Goal: Task Accomplishment & Management: Manage account settings

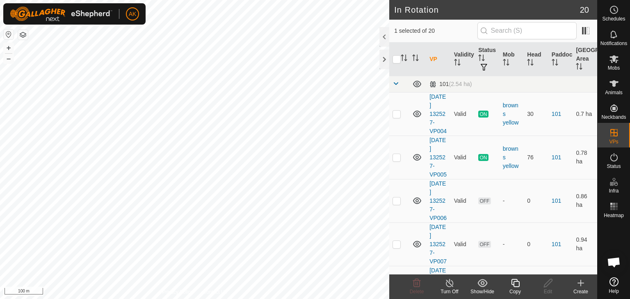
checkbox input "true"
checkbox input "false"
click at [415, 284] on icon at bounding box center [417, 283] width 10 height 10
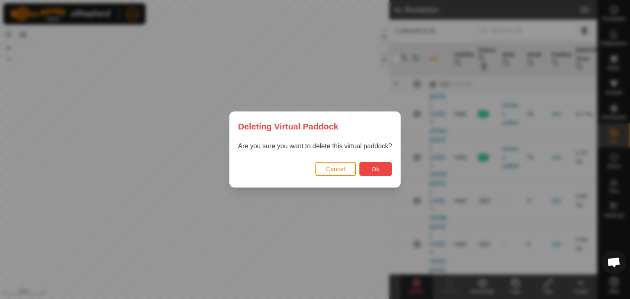
click at [373, 166] on span "Ok" at bounding box center [375, 169] width 8 height 7
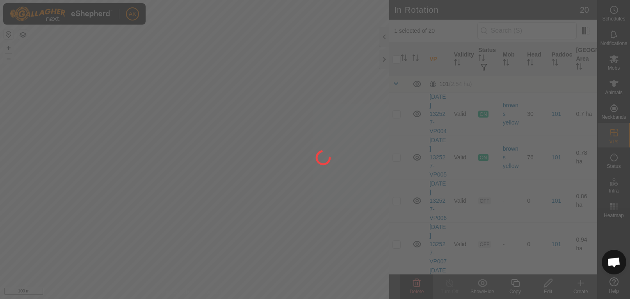
checkbox input "false"
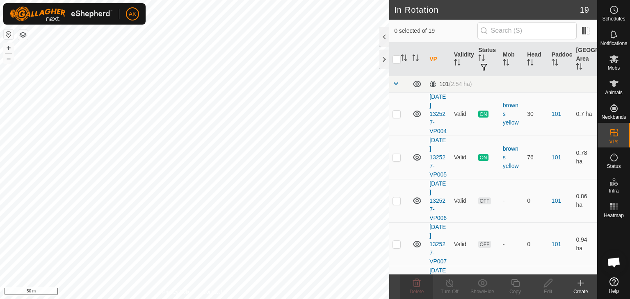
checkbox input "true"
click at [514, 284] on icon at bounding box center [515, 283] width 10 height 10
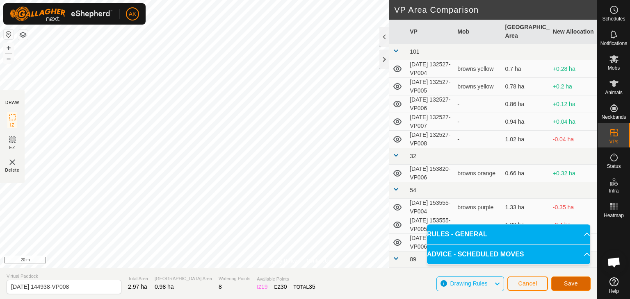
click at [569, 282] on span "Save" at bounding box center [571, 283] width 14 height 7
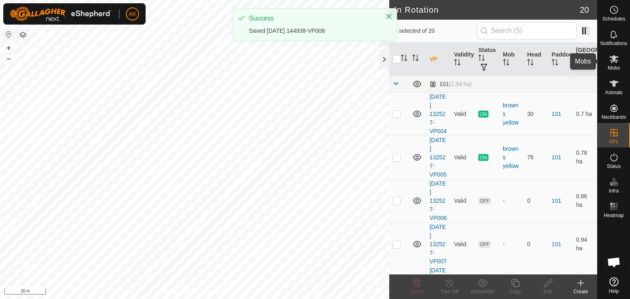
click at [619, 59] on es-mob-svg-icon at bounding box center [613, 58] width 15 height 13
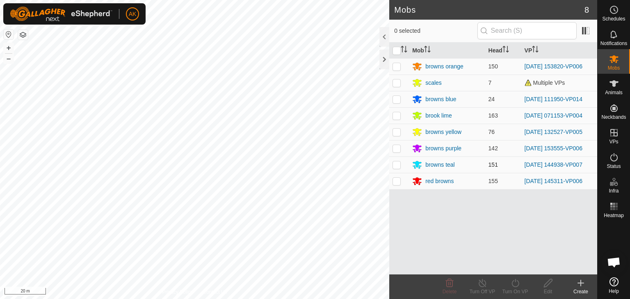
click at [397, 164] on p-checkbox at bounding box center [396, 165] width 8 height 7
checkbox input "true"
click at [520, 285] on icon at bounding box center [515, 283] width 10 height 10
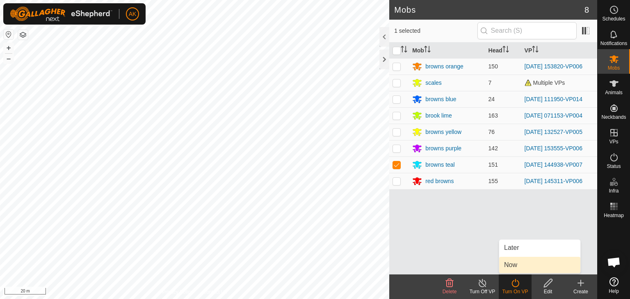
click at [519, 265] on link "Now" at bounding box center [539, 265] width 81 height 16
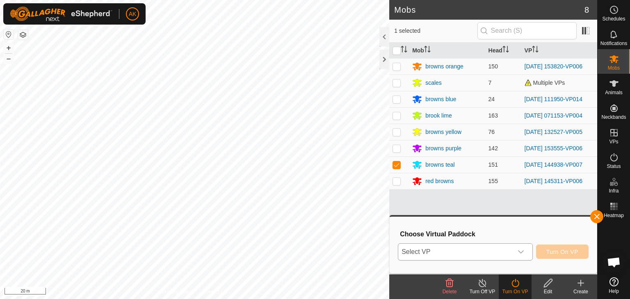
click at [516, 251] on div "dropdown trigger" at bounding box center [520, 252] width 16 height 16
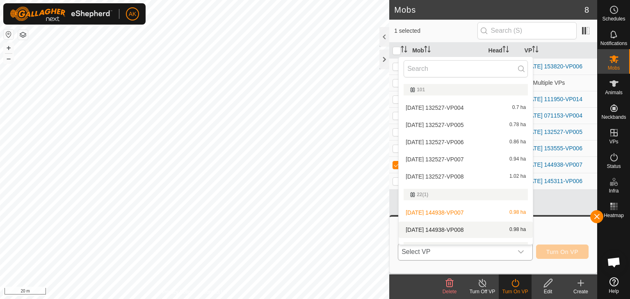
click at [469, 230] on li "[DATE] 144938-VP008 0.98 ha" at bounding box center [465, 230] width 134 height 16
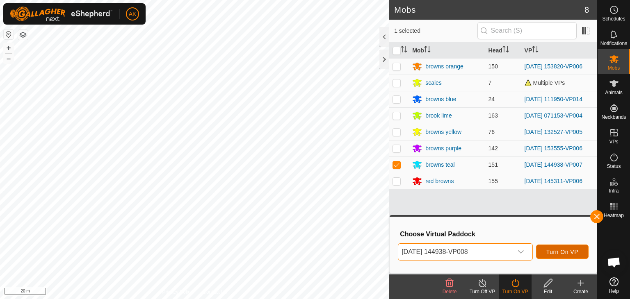
click at [555, 248] on button "Turn On VP" at bounding box center [562, 252] width 52 height 14
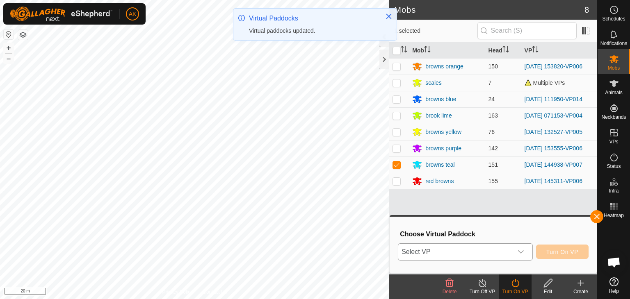
click at [521, 250] on icon "dropdown trigger" at bounding box center [520, 252] width 7 height 7
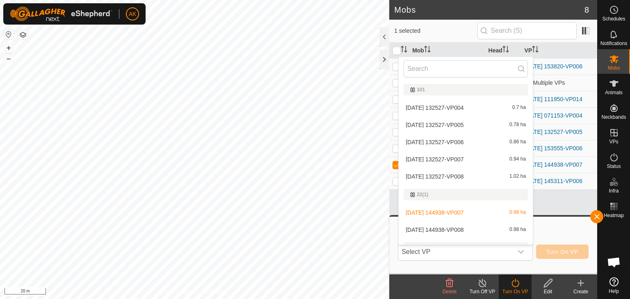
click at [466, 230] on li "[DATE] 144938-VP008 0.98 ha" at bounding box center [465, 230] width 134 height 16
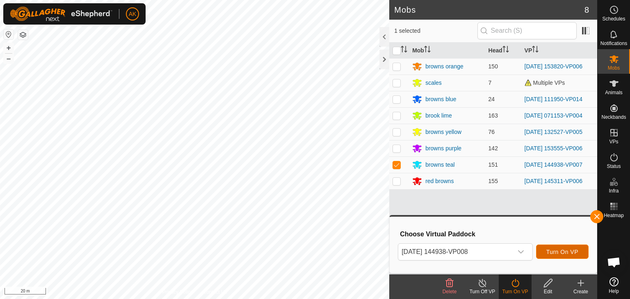
click at [561, 253] on span "Turn On VP" at bounding box center [562, 252] width 32 height 7
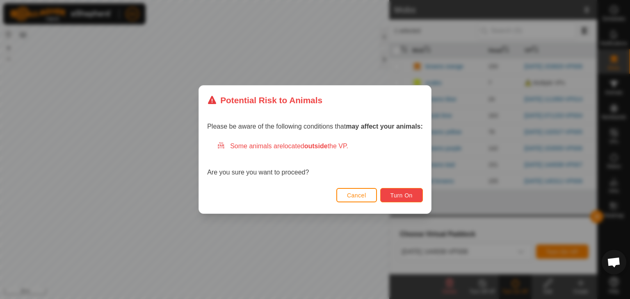
click at [389, 194] on button "Turn On" at bounding box center [401, 195] width 43 height 14
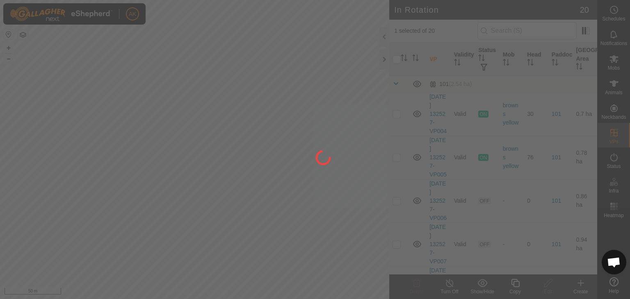
click at [167, 143] on div at bounding box center [315, 149] width 630 height 299
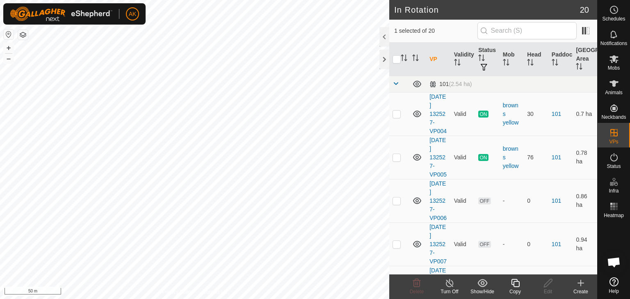
click at [516, 287] on icon at bounding box center [515, 283] width 8 height 8
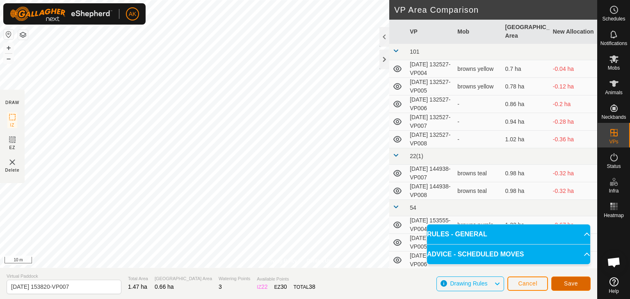
click at [576, 284] on span "Save" at bounding box center [571, 283] width 14 height 7
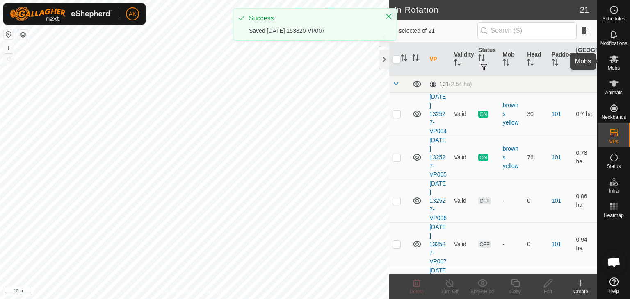
click at [613, 64] on es-mob-svg-icon at bounding box center [613, 58] width 15 height 13
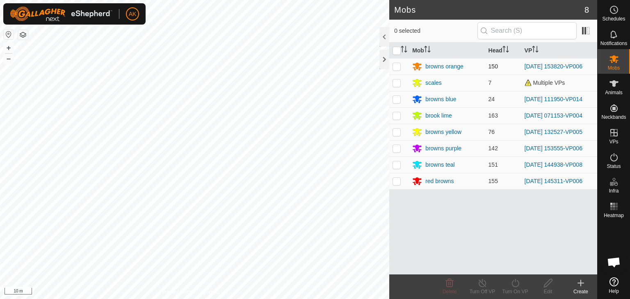
click at [397, 65] on p-checkbox at bounding box center [396, 66] width 8 height 7
checkbox input "true"
click at [514, 283] on icon at bounding box center [515, 283] width 10 height 10
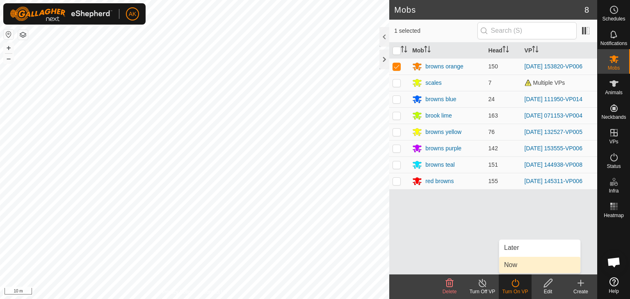
click at [512, 263] on link "Now" at bounding box center [539, 265] width 81 height 16
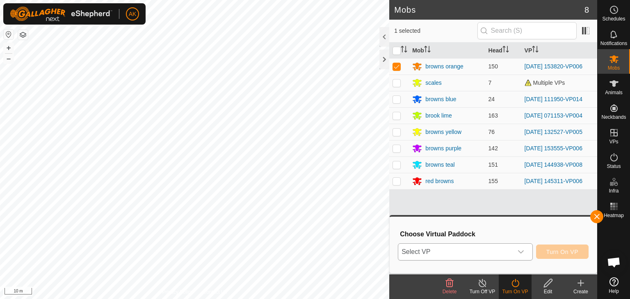
click at [496, 252] on span "Select VP" at bounding box center [455, 252] width 114 height 16
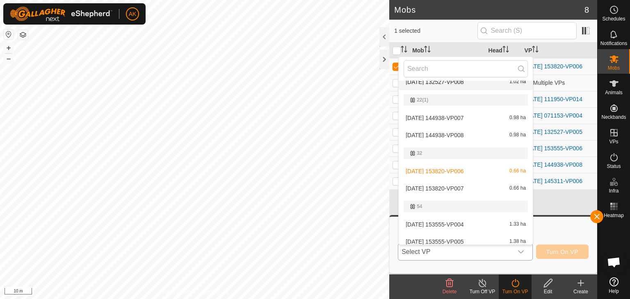
scroll to position [123, 0]
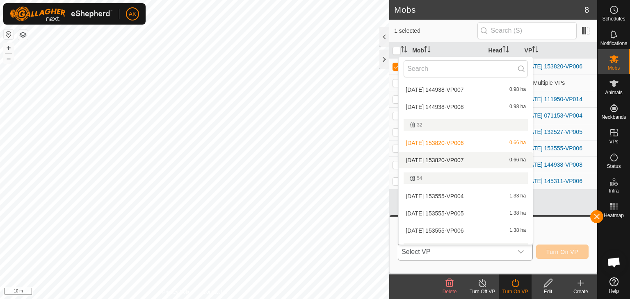
click at [449, 158] on li "[DATE] 153820-VP007 0.66 ha" at bounding box center [465, 160] width 134 height 16
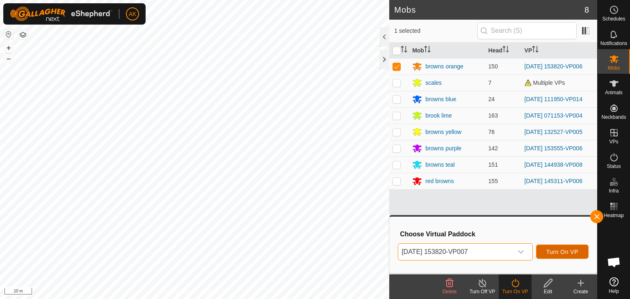
click at [562, 255] on span "Turn On VP" at bounding box center [562, 252] width 32 height 7
click at [521, 250] on icon "dropdown trigger" at bounding box center [520, 252] width 7 height 7
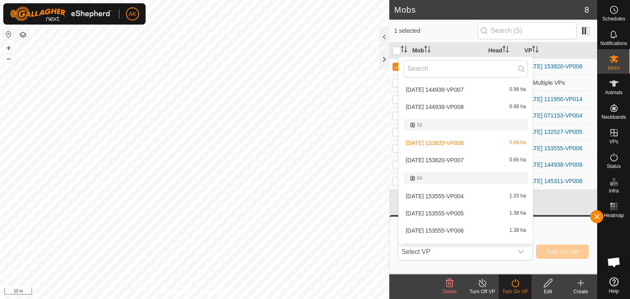
click at [443, 156] on li "[DATE] 153820-VP007 0.66 ha" at bounding box center [465, 160] width 134 height 16
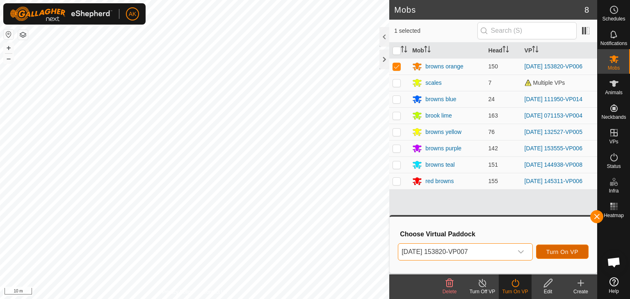
click at [555, 250] on span "Turn On VP" at bounding box center [562, 252] width 32 height 7
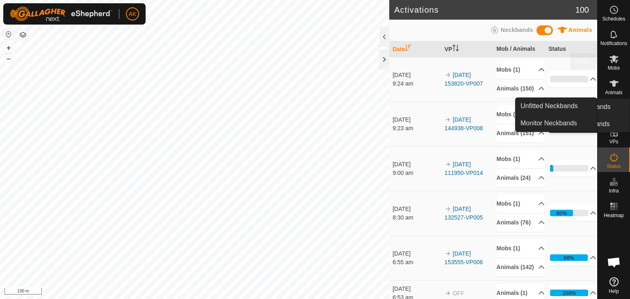
click at [610, 64] on es-mob-svg-icon at bounding box center [613, 58] width 15 height 13
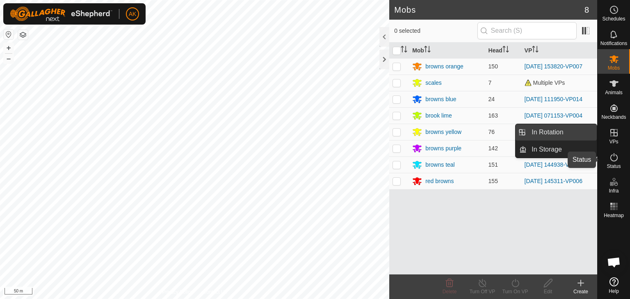
drag, startPoint x: 614, startPoint y: 157, endPoint x: 561, endPoint y: 138, distance: 56.7
click at [614, 157] on icon at bounding box center [614, 157] width 10 height 10
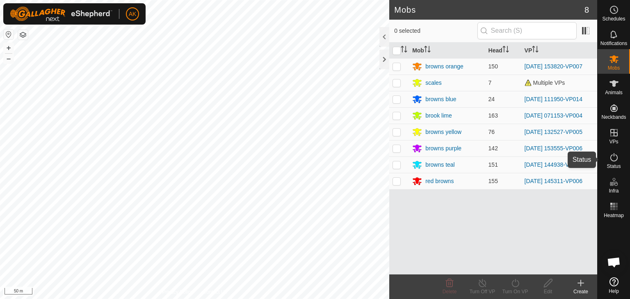
click at [614, 158] on icon at bounding box center [614, 157] width 10 height 10
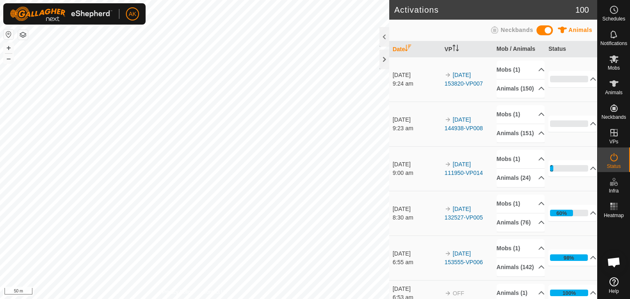
scroll to position [328, 0]
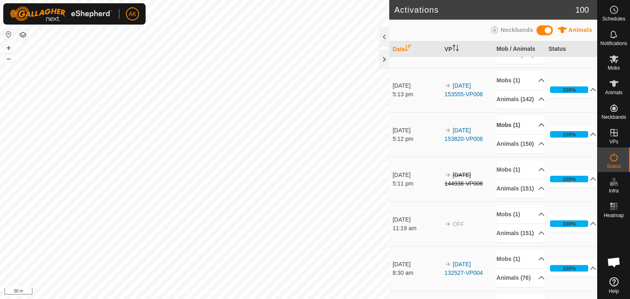
click at [508, 134] on p-accordion-header "Mobs (1)" at bounding box center [520, 125] width 48 height 18
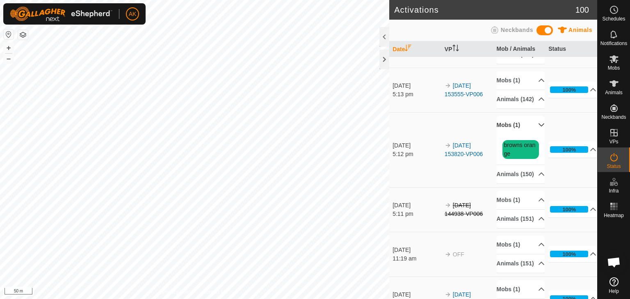
click at [508, 134] on p-accordion-header "Mobs (1)" at bounding box center [520, 125] width 48 height 18
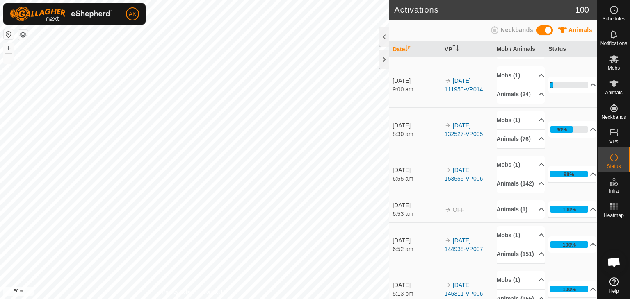
scroll to position [82, 0]
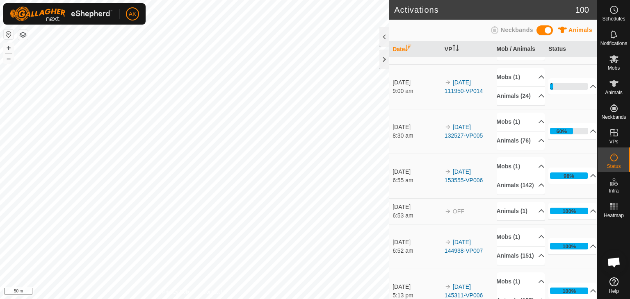
click at [508, 176] on p-accordion-header "Mobs (1)" at bounding box center [520, 166] width 48 height 18
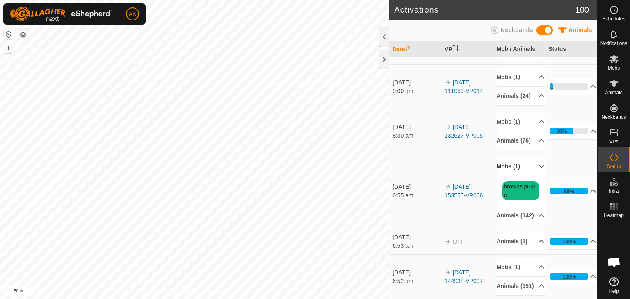
click at [508, 176] on p-accordion-header "Mobs (1)" at bounding box center [520, 166] width 48 height 18
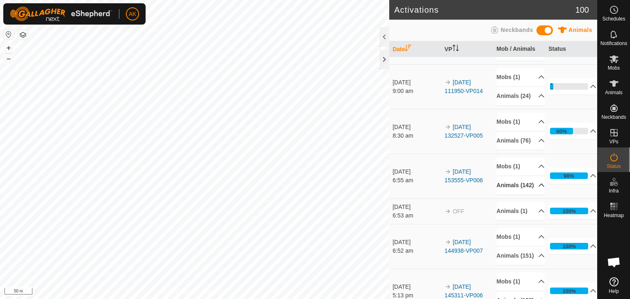
click at [514, 195] on p-accordion-header "Animals (142)" at bounding box center [520, 185] width 48 height 18
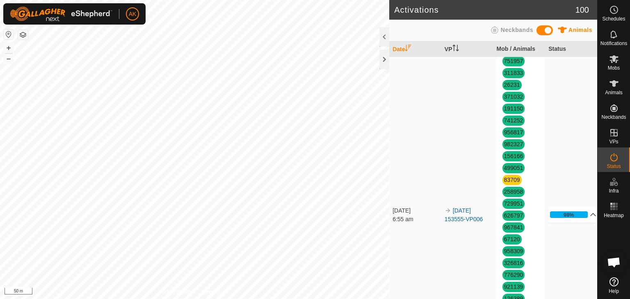
scroll to position [861, 0]
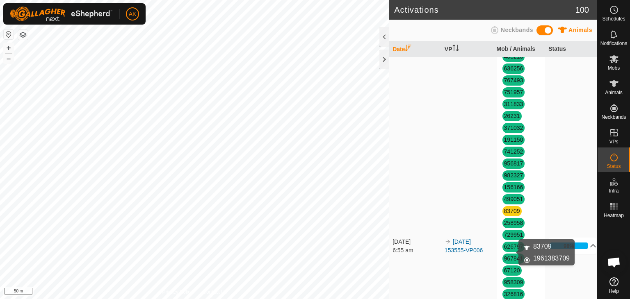
click at [507, 214] on link "83709" at bounding box center [512, 211] width 16 height 7
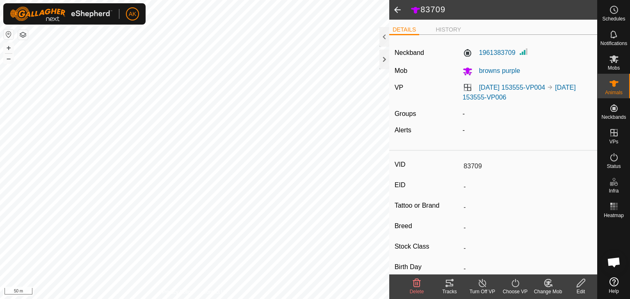
click at [417, 283] on icon at bounding box center [417, 283] width 8 height 8
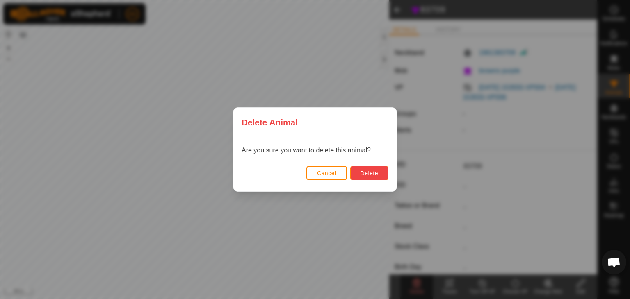
click at [366, 171] on span "Delete" at bounding box center [369, 173] width 18 height 7
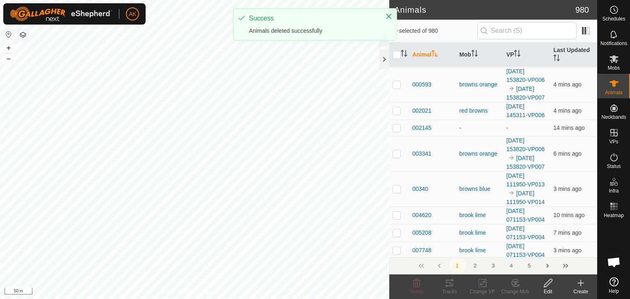
click at [580, 283] on icon at bounding box center [581, 283] width 6 height 0
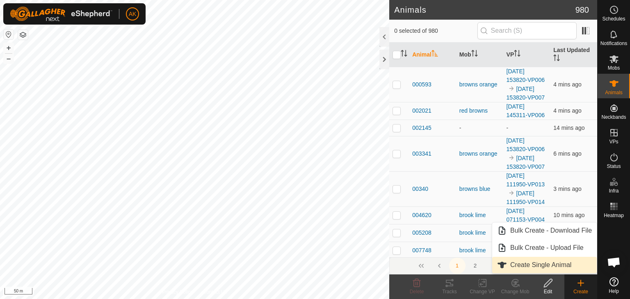
click at [536, 264] on link "Create Single Animal" at bounding box center [544, 265] width 105 height 16
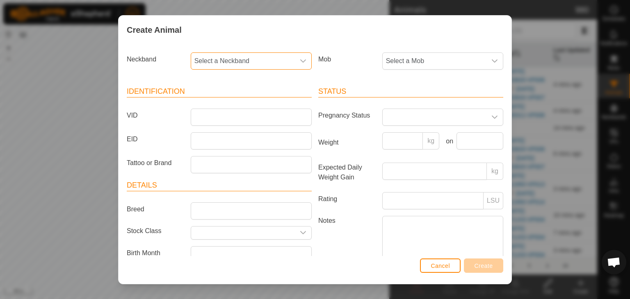
click at [214, 57] on span "Select a Neckband" at bounding box center [243, 61] width 104 height 16
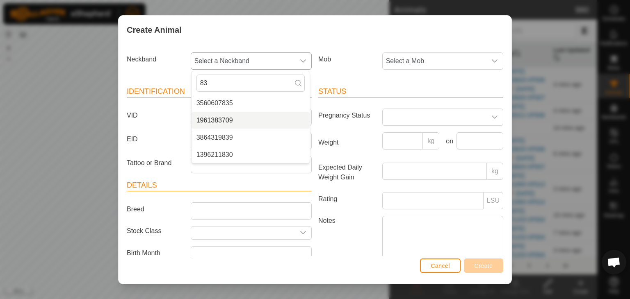
type input "83"
click at [220, 118] on li "1961383709" at bounding box center [250, 120] width 118 height 16
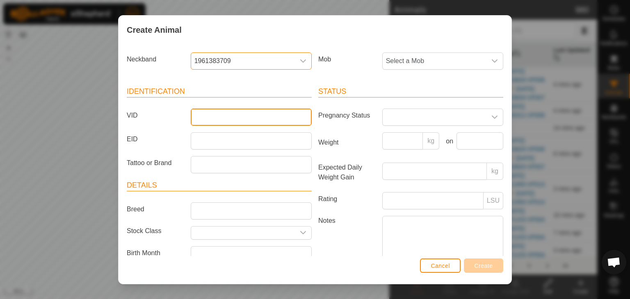
click at [198, 124] on input "VID" at bounding box center [251, 117] width 121 height 17
type input "383709"
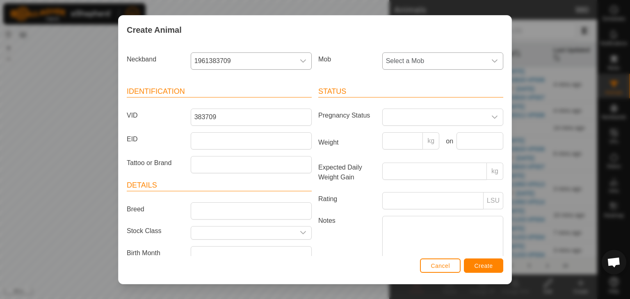
click at [429, 55] on span "Select a Mob" at bounding box center [434, 61] width 104 height 16
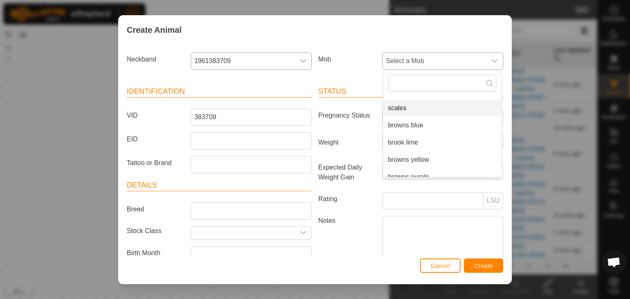
scroll to position [41, 0]
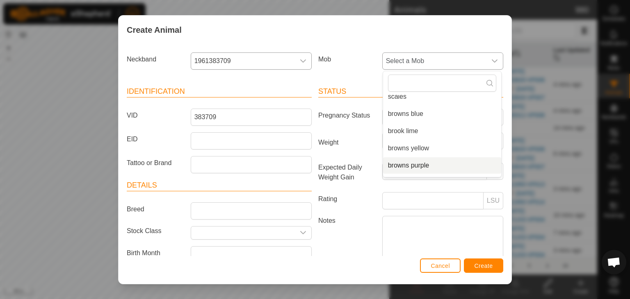
click at [404, 166] on li "browns purple" at bounding box center [442, 165] width 118 height 16
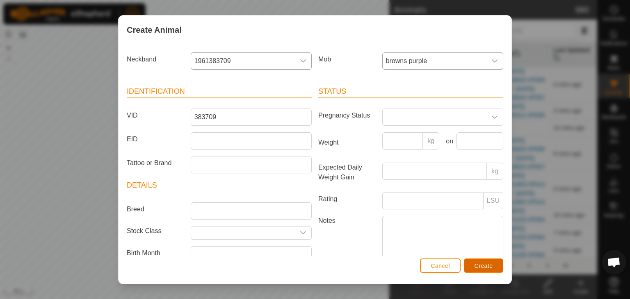
click at [495, 266] on button "Create" at bounding box center [483, 266] width 39 height 14
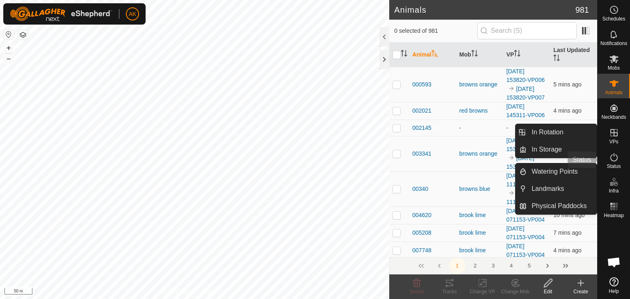
click at [612, 159] on icon at bounding box center [614, 157] width 10 height 10
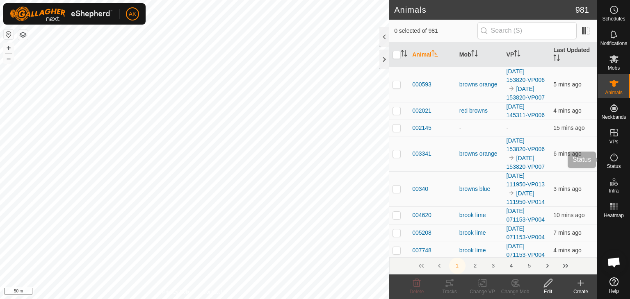
click at [612, 159] on icon at bounding box center [614, 157] width 10 height 10
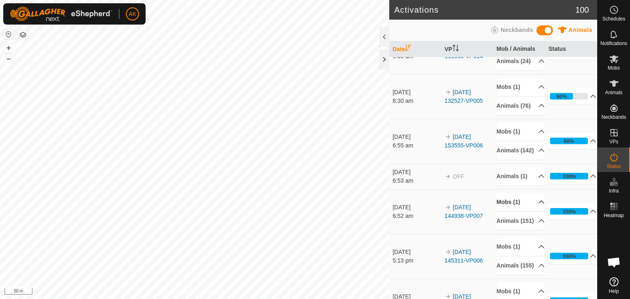
scroll to position [123, 0]
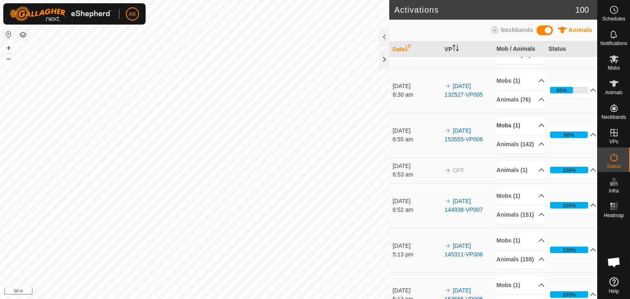
click at [514, 135] on p-accordion-header "Mobs (1)" at bounding box center [520, 125] width 48 height 18
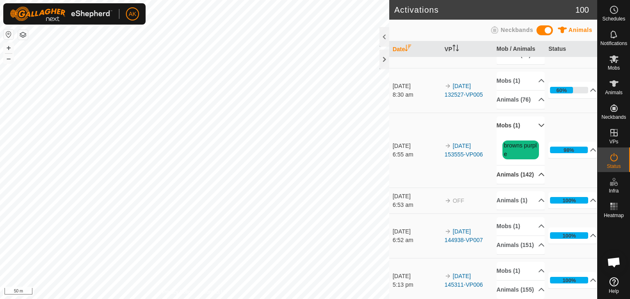
click at [508, 184] on p-accordion-header "Animals (142)" at bounding box center [520, 175] width 48 height 18
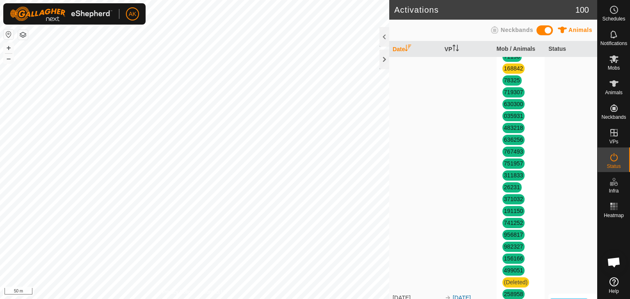
scroll to position [697, 0]
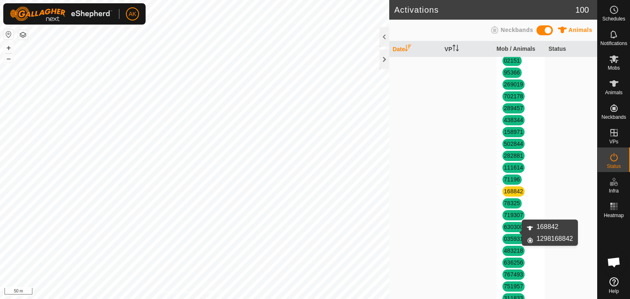
click at [509, 195] on link "168842" at bounding box center [513, 191] width 19 height 7
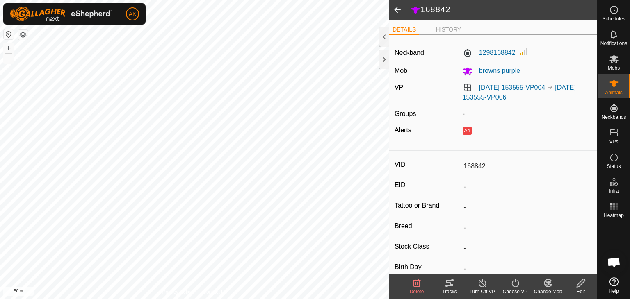
click at [416, 281] on icon at bounding box center [417, 283] width 10 height 10
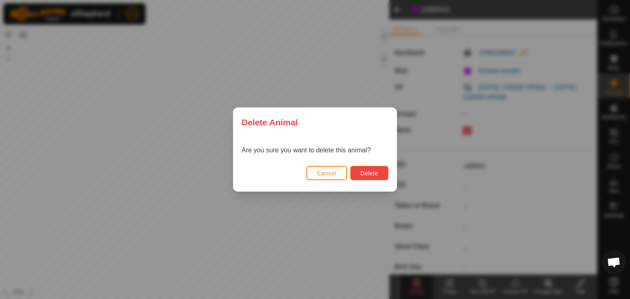
click at [363, 173] on span "Delete" at bounding box center [369, 173] width 18 height 7
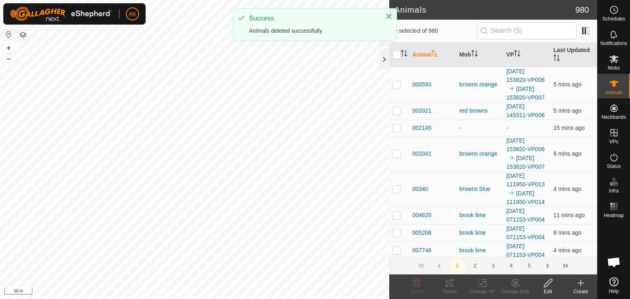
click at [576, 285] on icon at bounding box center [581, 283] width 10 height 10
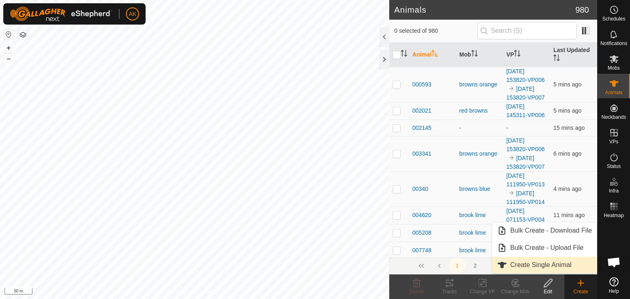
click at [554, 266] on span "Create Single Animal" at bounding box center [540, 265] width 61 height 10
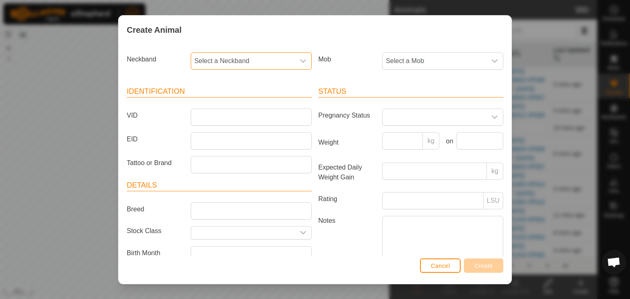
click at [227, 61] on span "Select a Neckband" at bounding box center [243, 61] width 104 height 16
type input "168"
click at [222, 102] on li "1298168842" at bounding box center [250, 103] width 118 height 16
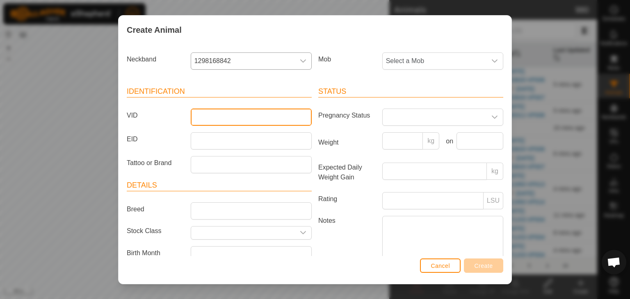
click at [207, 117] on input "VID" at bounding box center [251, 117] width 121 height 17
type input "168842"
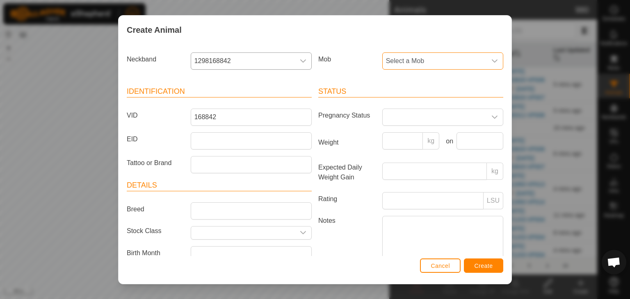
click at [407, 55] on span "Select a Mob" at bounding box center [434, 61] width 104 height 16
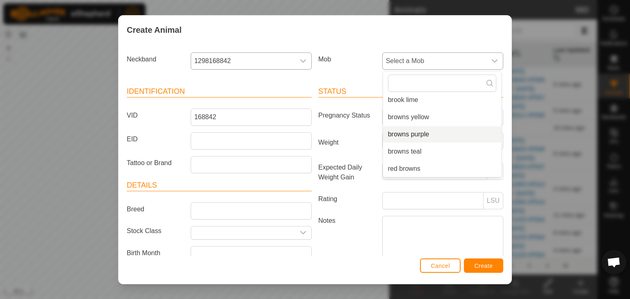
click at [401, 135] on li "browns purple" at bounding box center [442, 134] width 118 height 16
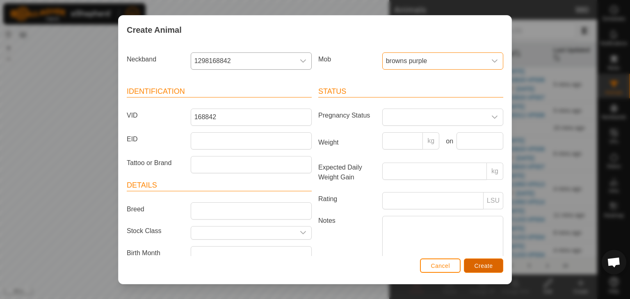
click at [480, 264] on span "Create" at bounding box center [483, 266] width 18 height 7
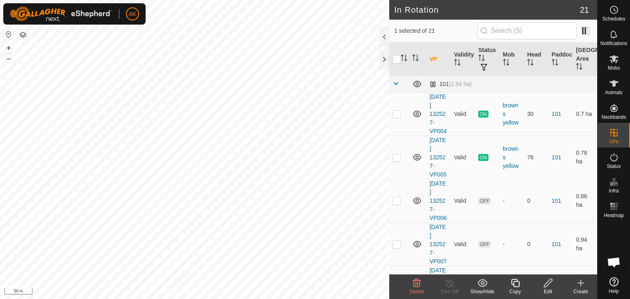
click at [418, 288] on div "Delete" at bounding box center [416, 291] width 33 height 7
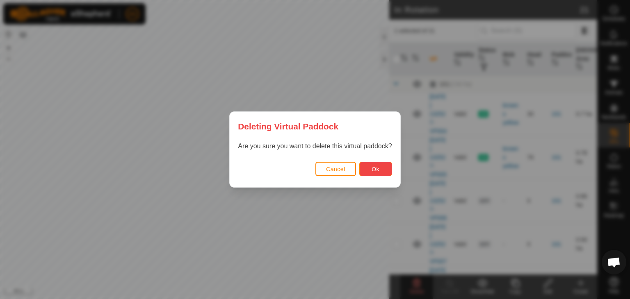
click at [387, 173] on button "Ok" at bounding box center [375, 169] width 33 height 14
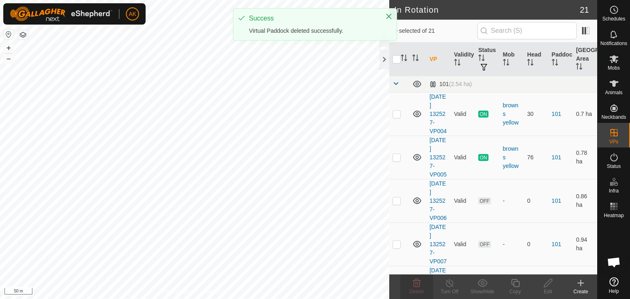
checkbox input "false"
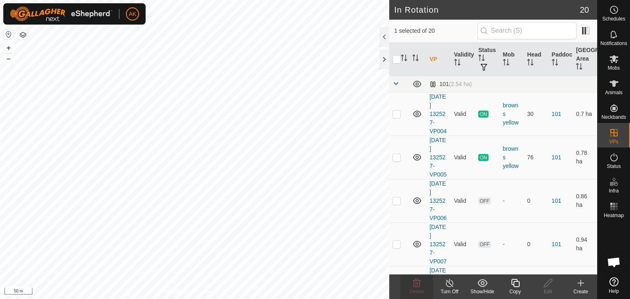
checkbox input "false"
click at [413, 284] on icon at bounding box center [417, 283] width 10 height 10
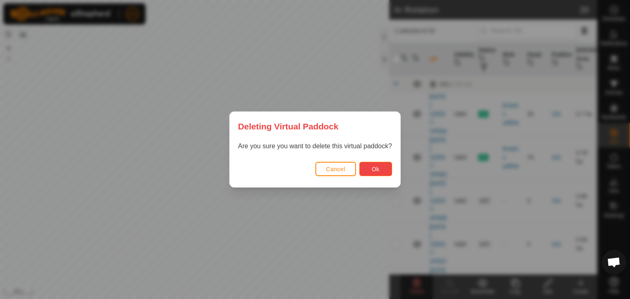
click at [383, 172] on button "Ok" at bounding box center [375, 169] width 33 height 14
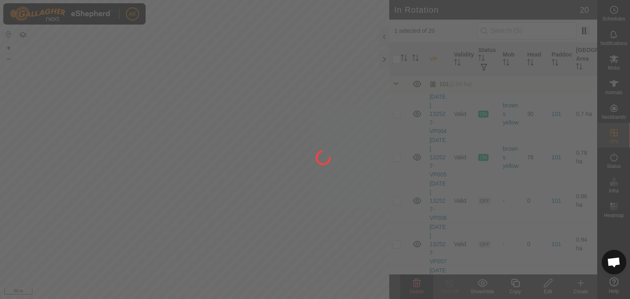
checkbox input "false"
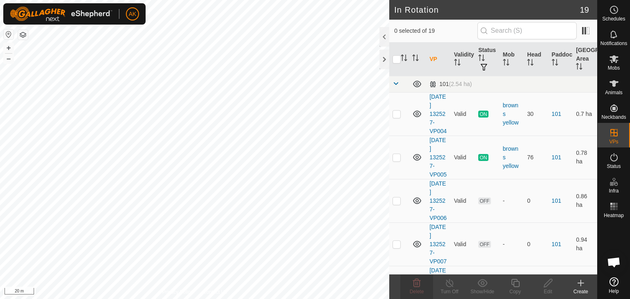
checkbox input "true"
click at [512, 281] on icon at bounding box center [515, 283] width 10 height 10
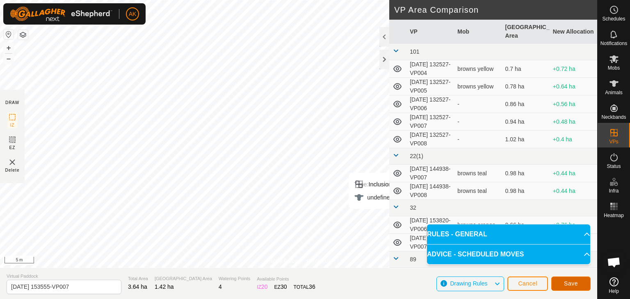
click at [562, 280] on button "Save" at bounding box center [570, 284] width 39 height 14
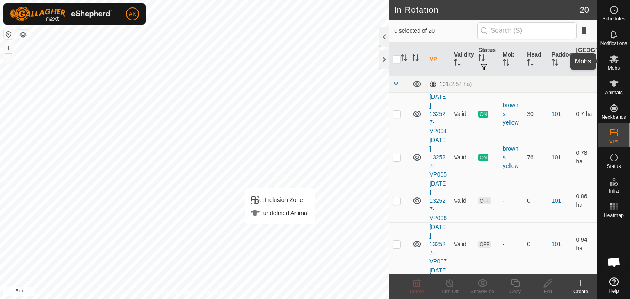
click at [611, 62] on icon at bounding box center [613, 59] width 9 height 8
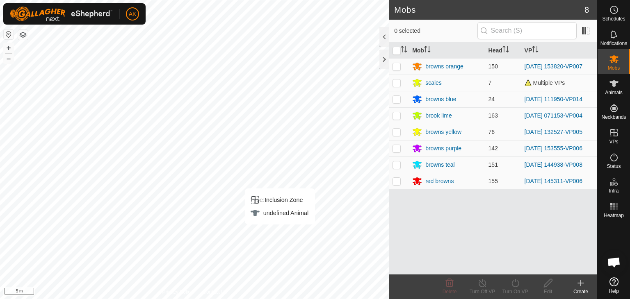
click at [611, 58] on icon at bounding box center [614, 59] width 10 height 10
click at [395, 149] on p-checkbox at bounding box center [396, 148] width 8 height 7
checkbox input "true"
click at [518, 284] on icon at bounding box center [515, 283] width 10 height 10
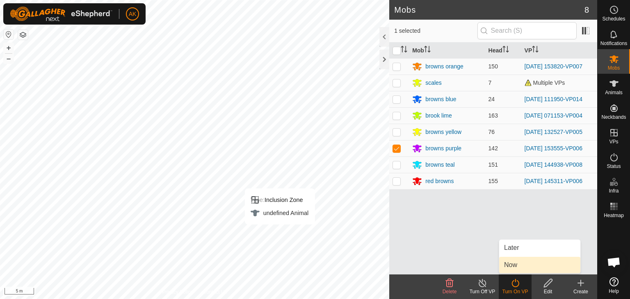
click at [508, 265] on link "Now" at bounding box center [539, 265] width 81 height 16
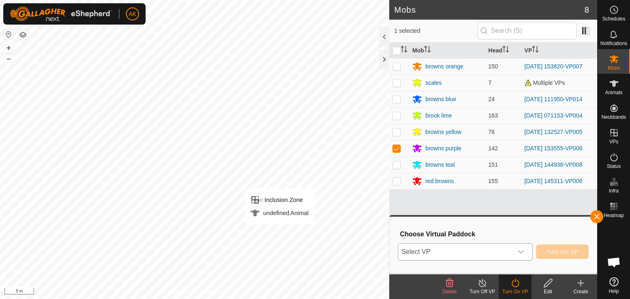
click at [464, 251] on span "Select VP" at bounding box center [455, 252] width 114 height 16
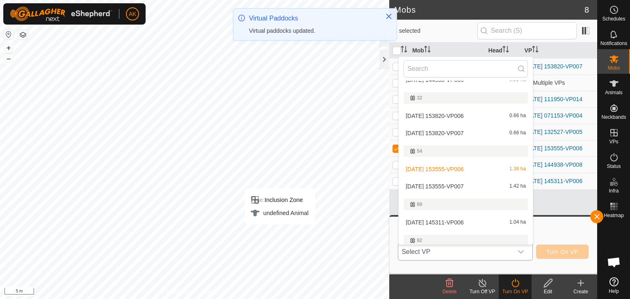
scroll to position [164, 0]
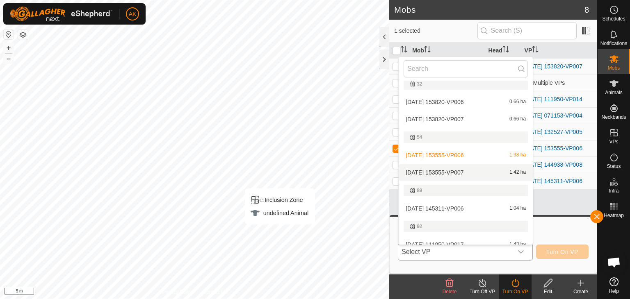
click at [460, 173] on li "2025-09-06 153555-VP007 1.42 ha" at bounding box center [465, 172] width 134 height 16
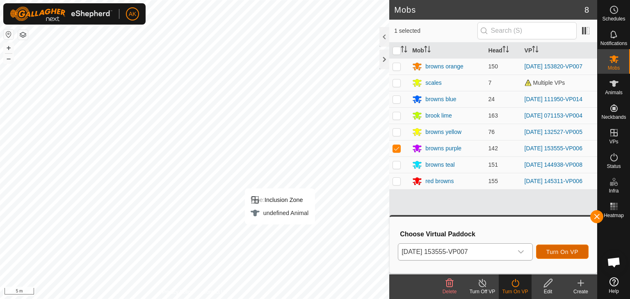
click at [560, 253] on span "Turn On VP" at bounding box center [562, 252] width 32 height 7
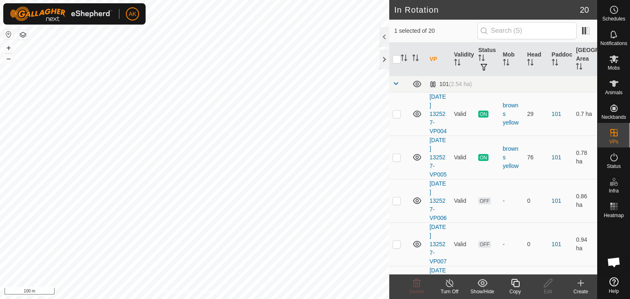
click at [512, 282] on icon at bounding box center [515, 283] width 10 height 10
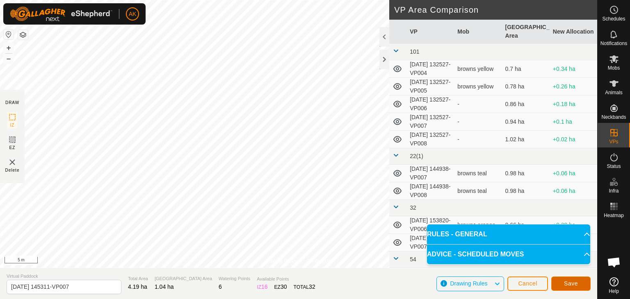
click at [568, 282] on span "Save" at bounding box center [571, 283] width 14 height 7
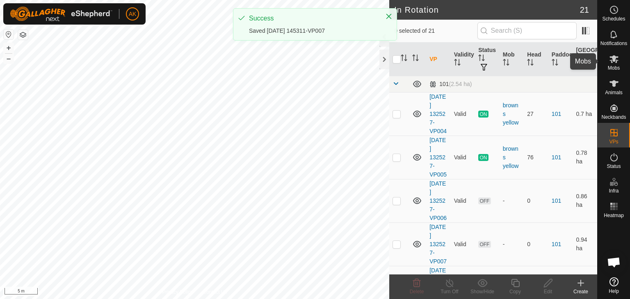
click at [615, 63] on icon at bounding box center [614, 59] width 10 height 10
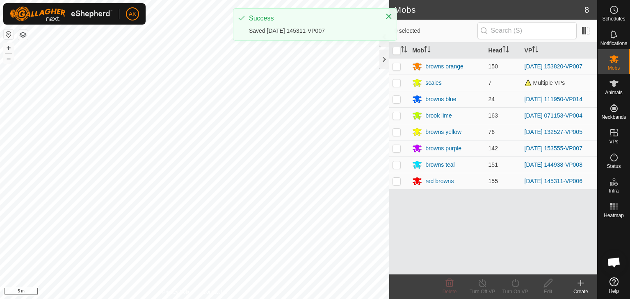
click at [396, 178] on p-checkbox at bounding box center [396, 181] width 8 height 7
checkbox input "true"
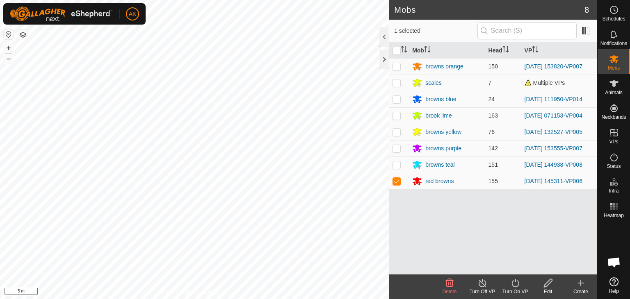
click at [514, 286] on icon at bounding box center [515, 283] width 10 height 10
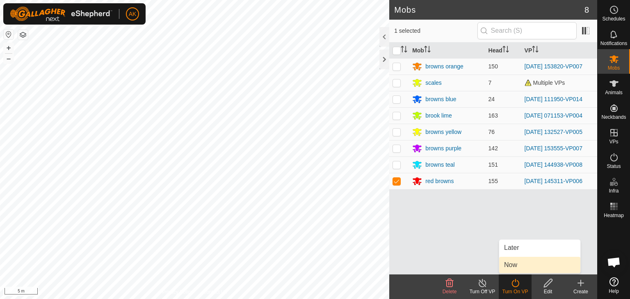
click at [507, 267] on link "Now" at bounding box center [539, 265] width 81 height 16
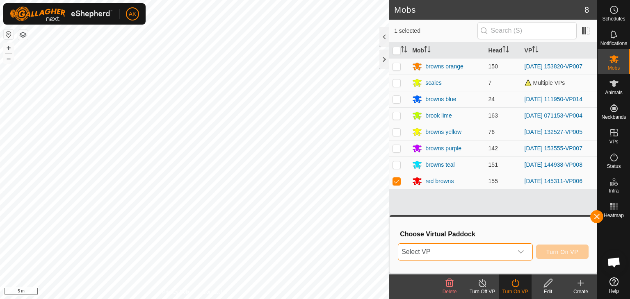
click at [497, 255] on span "Select VP" at bounding box center [455, 252] width 114 height 16
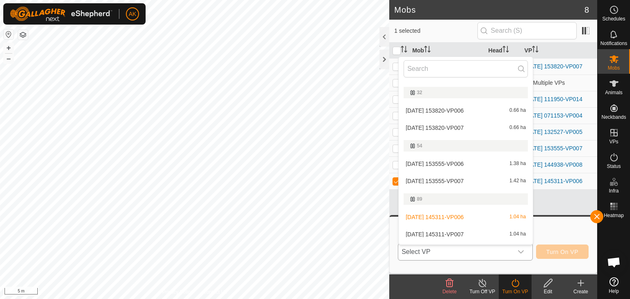
scroll to position [164, 0]
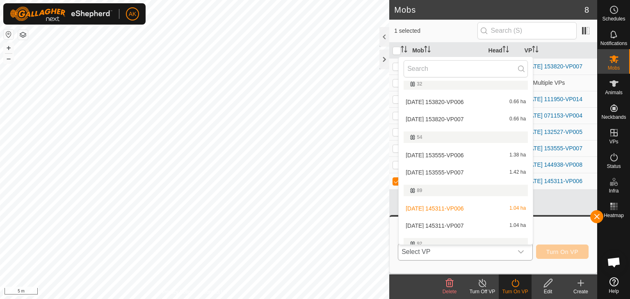
click at [448, 224] on li "2025-09-06 145311-VP007 1.04 ha" at bounding box center [465, 226] width 134 height 16
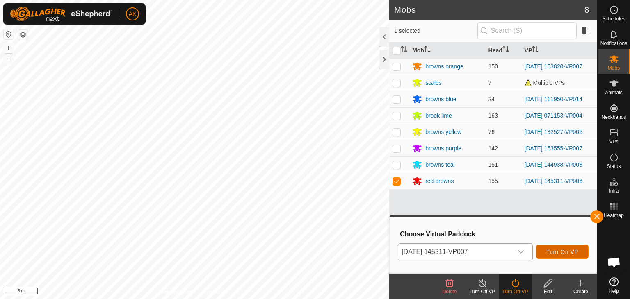
click at [546, 250] on span "Turn On VP" at bounding box center [562, 252] width 32 height 7
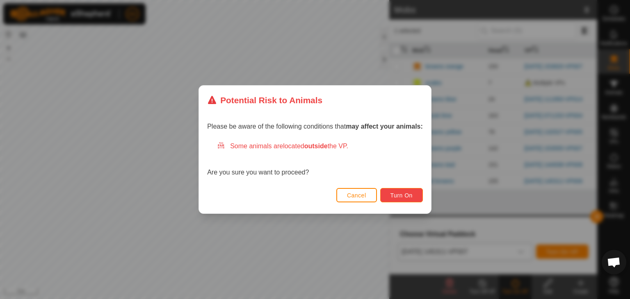
click at [397, 193] on span "Turn On" at bounding box center [401, 195] width 22 height 7
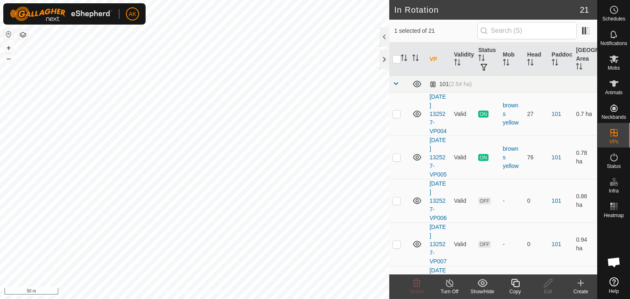
click at [513, 280] on icon at bounding box center [515, 283] width 10 height 10
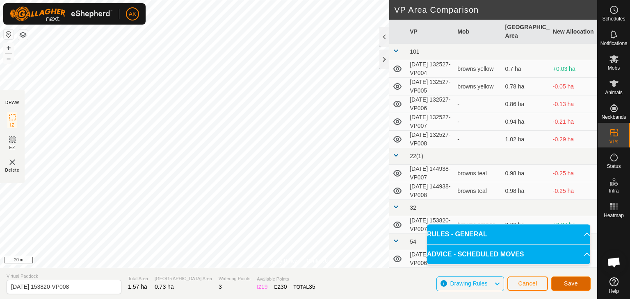
click at [564, 286] on span "Save" at bounding box center [571, 283] width 14 height 7
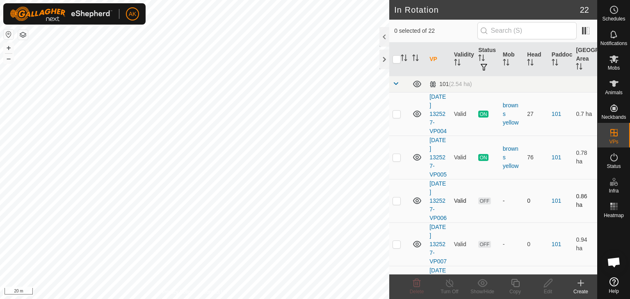
checkbox input "true"
click at [546, 289] on div "Edit" at bounding box center [547, 291] width 33 height 7
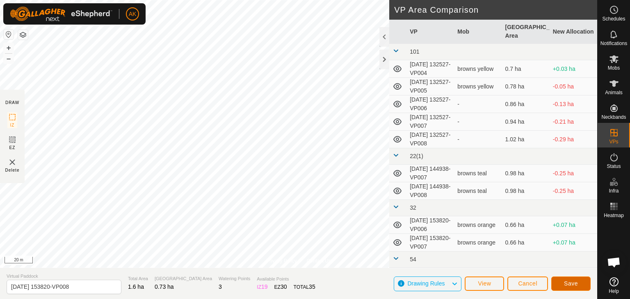
click at [579, 285] on button "Save" at bounding box center [570, 284] width 39 height 14
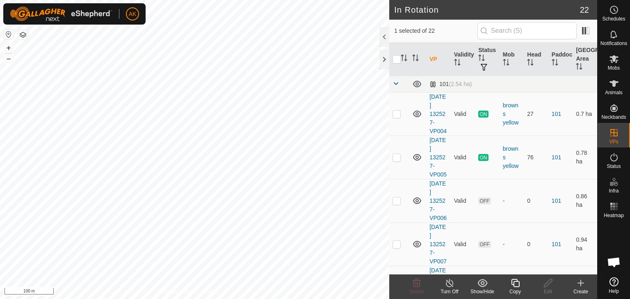
checkbox input "false"
checkbox input "true"
click at [518, 287] on icon at bounding box center [515, 283] width 8 height 8
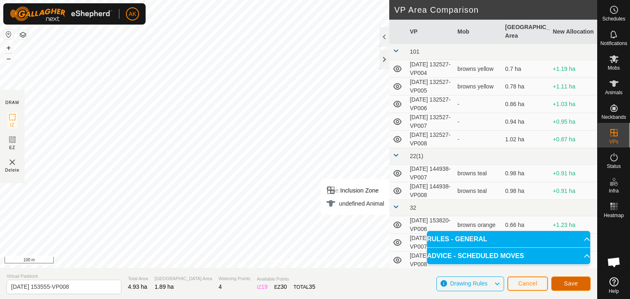
click at [573, 287] on span "Save" at bounding box center [571, 283] width 14 height 7
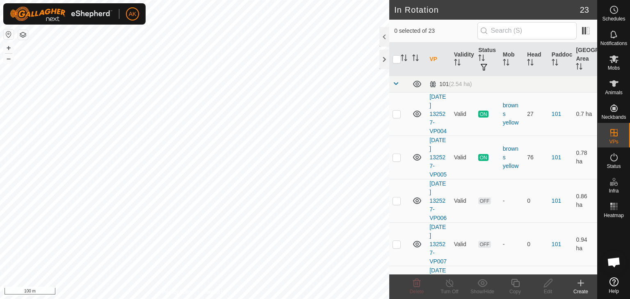
checkbox input "true"
checkbox input "false"
checkbox input "true"
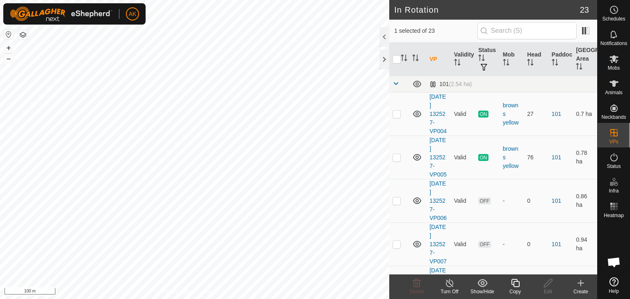
click at [514, 287] on icon at bounding box center [515, 283] width 8 height 8
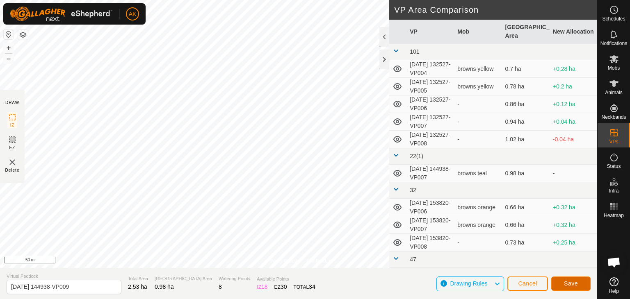
click at [573, 286] on span "Save" at bounding box center [571, 283] width 14 height 7
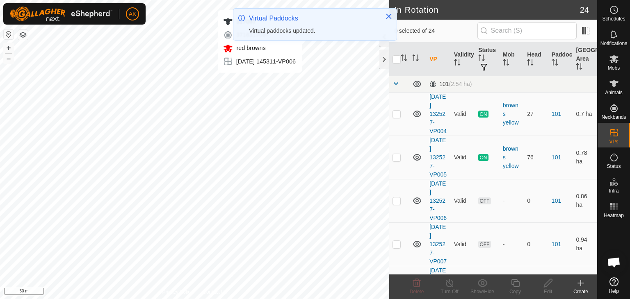
click at [241, 71] on div "317097 3718317097 red browns 2025-09-06 145311-VP006" at bounding box center [260, 41] width 84 height 63
checkbox input "true"
click at [512, 284] on icon at bounding box center [515, 283] width 10 height 10
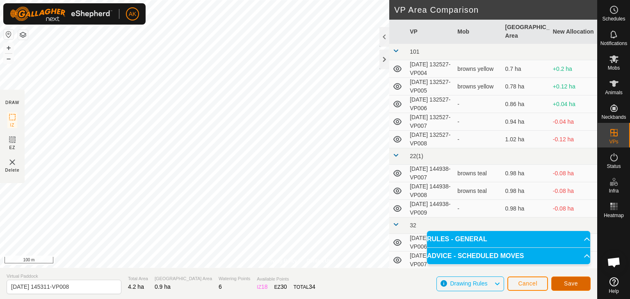
click at [574, 284] on span "Save" at bounding box center [571, 283] width 14 height 7
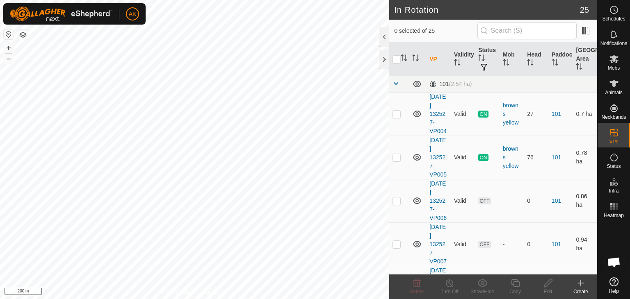
click at [409, 231] on div "In Rotation 25 0 selected of 25 VP Validity Status Mob Head Paddock Grazing Are…" at bounding box center [298, 149] width 597 height 299
checkbox input "false"
click at [421, 289] on span "Delete" at bounding box center [416, 292] width 14 height 6
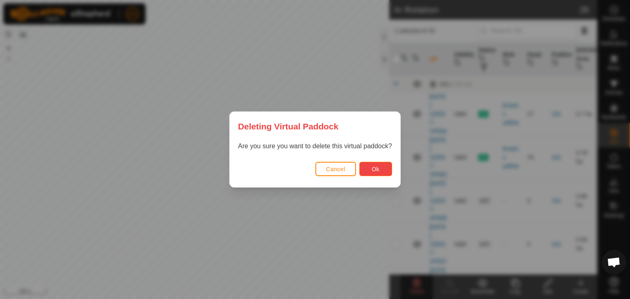
click at [372, 170] on span "Ok" at bounding box center [375, 169] width 8 height 7
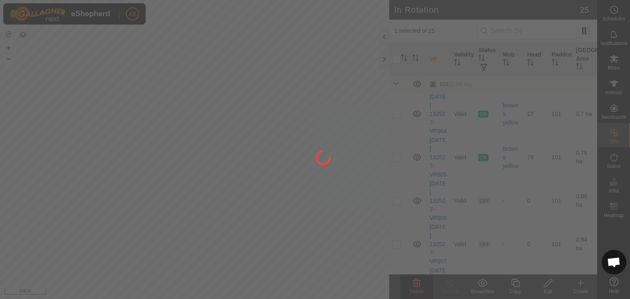
checkbox input "false"
